Goal: Check status: Check status

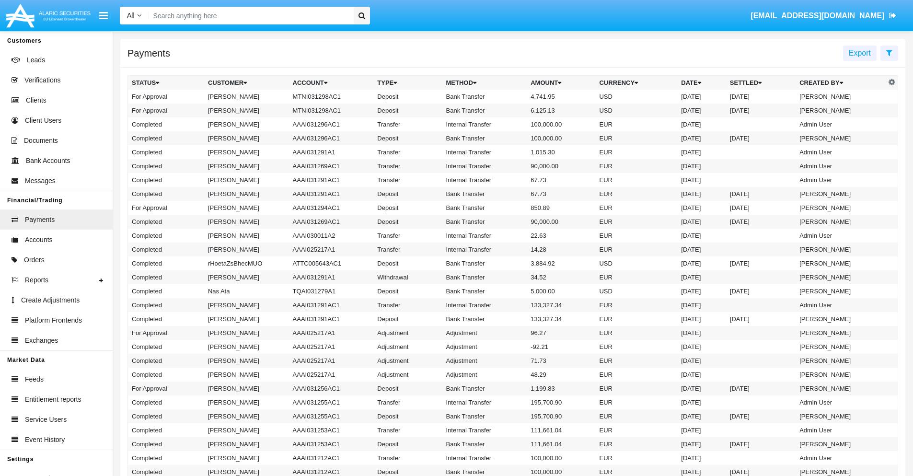
click at [889, 52] on icon at bounding box center [890, 53] width 6 height 8
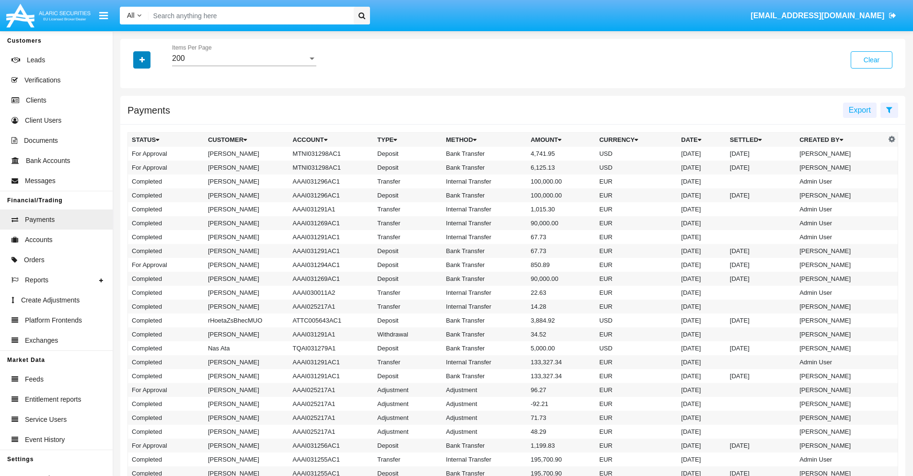
click at [142, 59] on icon "button" at bounding box center [142, 60] width 5 height 7
click at [147, 163] on span "Date" at bounding box center [148, 163] width 16 height 12
click at [132, 167] on input "Date" at bounding box center [131, 167] width 0 height 0
checkbox input "true"
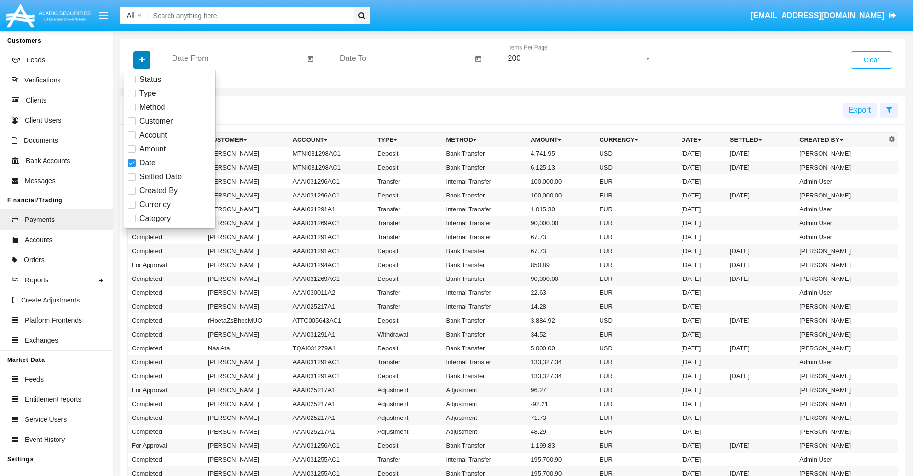
click at [142, 59] on icon "button" at bounding box center [142, 60] width 5 height 7
click at [238, 58] on input "Date From" at bounding box center [238, 58] width 133 height 9
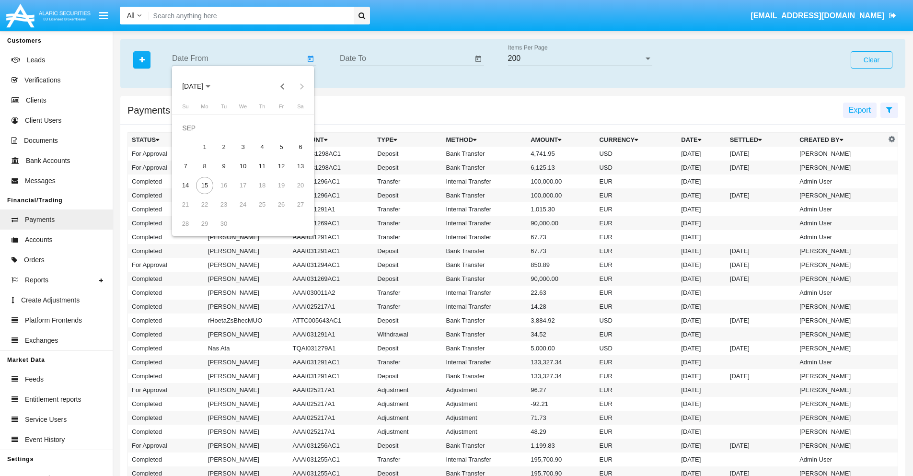
click at [201, 86] on span "[DATE]" at bounding box center [192, 87] width 21 height 8
click at [293, 212] on div "2025" at bounding box center [294, 211] width 30 height 17
click at [193, 135] on div "JAN" at bounding box center [193, 135] width 30 height 17
click at [224, 147] on div "7" at bounding box center [223, 147] width 17 height 17
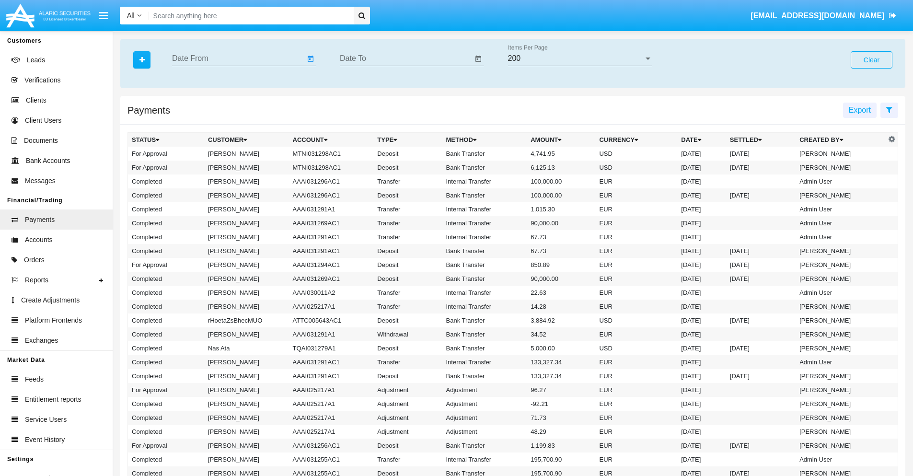
type input "[DATE]"
click at [406, 58] on input "Date To" at bounding box center [406, 58] width 133 height 9
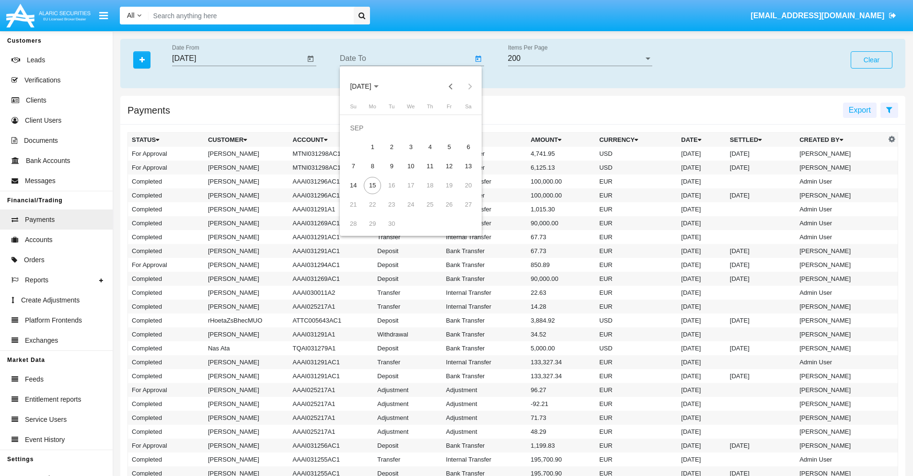
click at [369, 86] on span "[DATE]" at bounding box center [360, 87] width 21 height 8
click at [461, 212] on div "2025" at bounding box center [461, 211] width 30 height 17
click at [361, 135] on div "JAN" at bounding box center [361, 135] width 30 height 17
click at [392, 147] on div "7" at bounding box center [391, 147] width 17 height 17
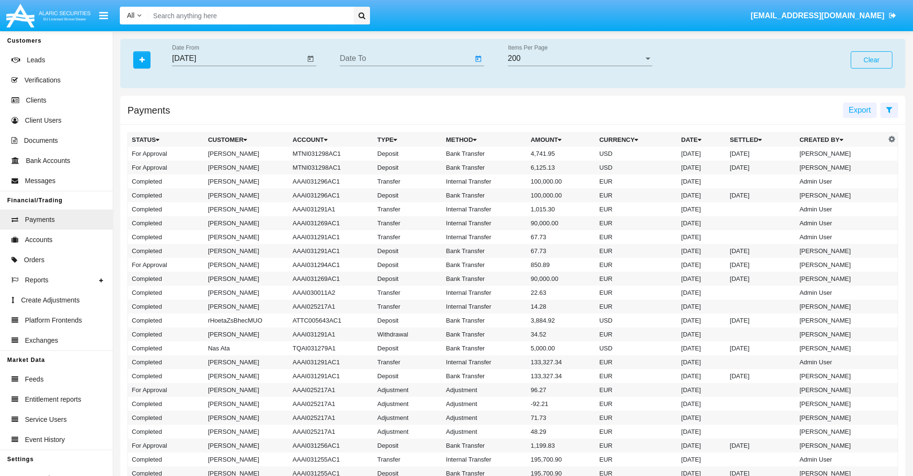
type input "[DATE]"
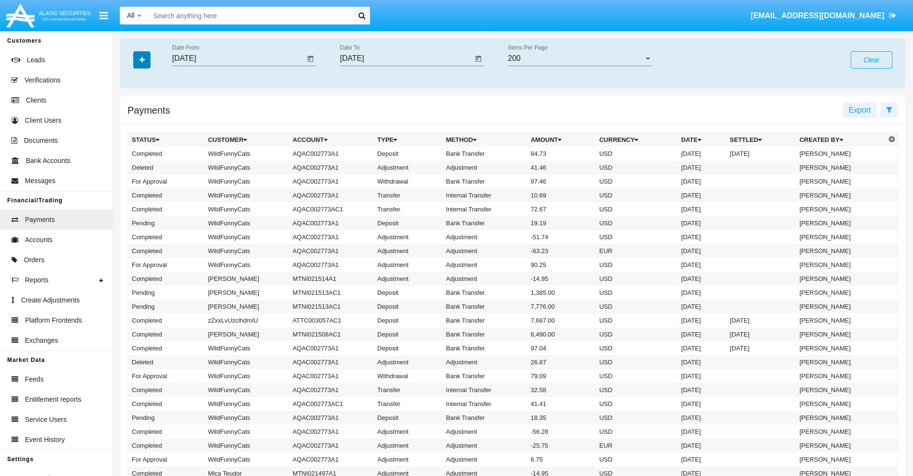
click at [142, 59] on icon "button" at bounding box center [142, 60] width 5 height 7
